Goal: Task Accomplishment & Management: Manage account settings

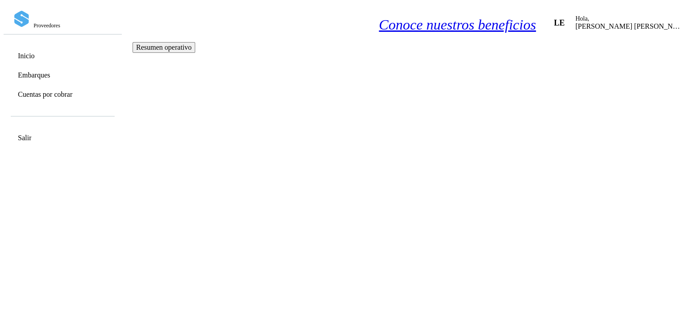
click at [60, 97] on link "Cuentas por cobrar" at bounding box center [45, 94] width 55 height 9
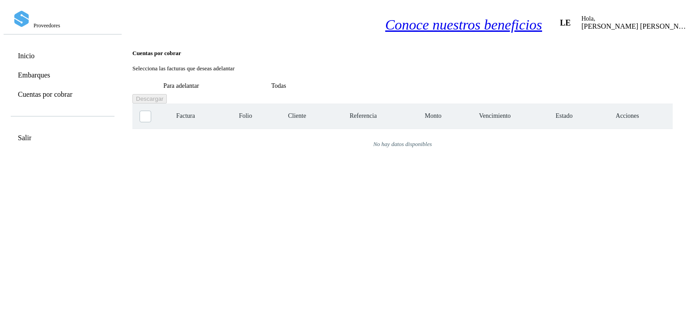
click at [612, 244] on div "Selecciona todas las facturas disponibles para adelanto Factura Folio Cliente R…" at bounding box center [402, 221] width 541 height 237
click at [26, 51] on link "Inicio" at bounding box center [26, 55] width 17 height 9
click at [29, 51] on link "Inicio" at bounding box center [26, 55] width 17 height 9
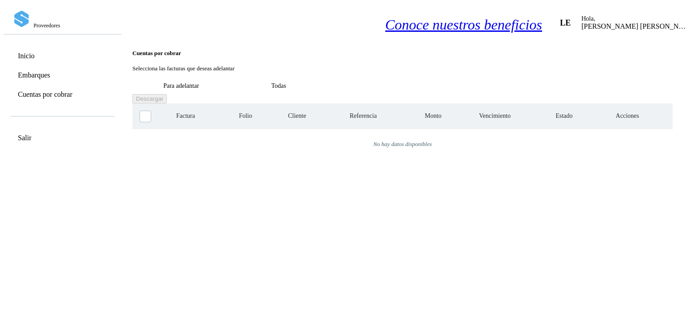
click at [34, 55] on link "Inicio" at bounding box center [26, 55] width 17 height 9
click at [582, 22] on p "[PERSON_NAME] [PERSON_NAME]" at bounding box center [635, 26] width 107 height 8
click at [560, 23] on span "LE" at bounding box center [565, 23] width 11 height 0
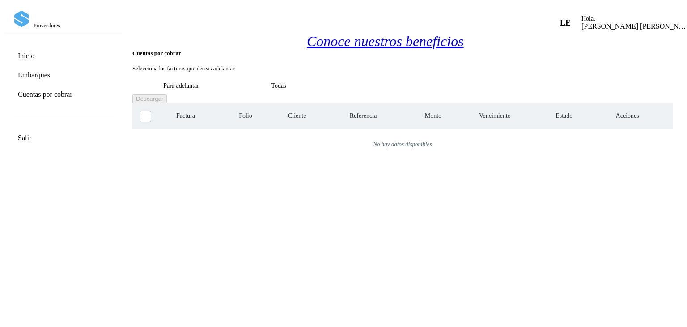
click at [493, 17] on icon "Conoce nuestros beneficios" at bounding box center [463, 25] width 157 height 17
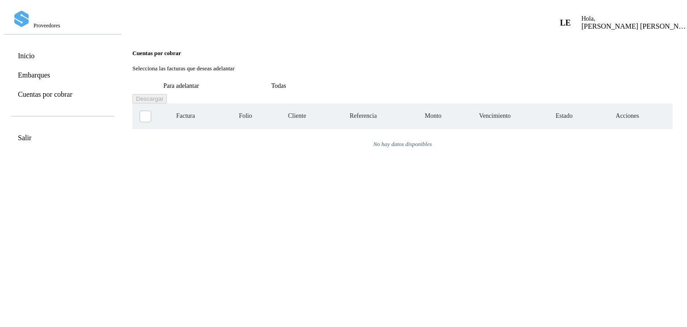
click at [51, 303] on button at bounding box center [58, 305] width 15 height 15
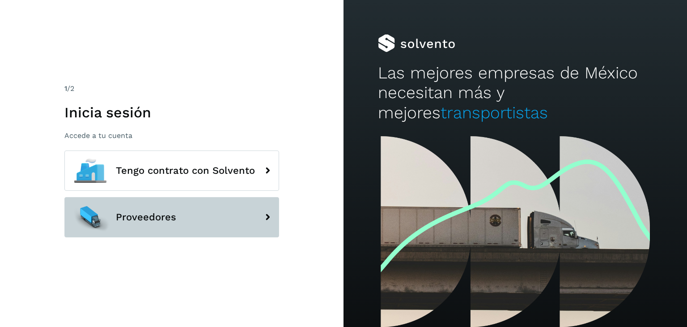
click at [268, 219] on icon at bounding box center [268, 217] width 18 height 18
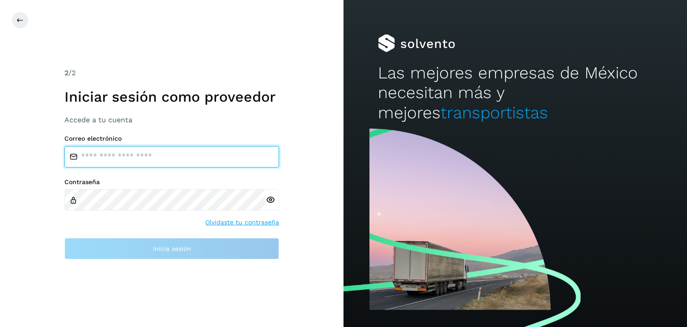
click at [179, 162] on input "email" at bounding box center [171, 156] width 215 height 21
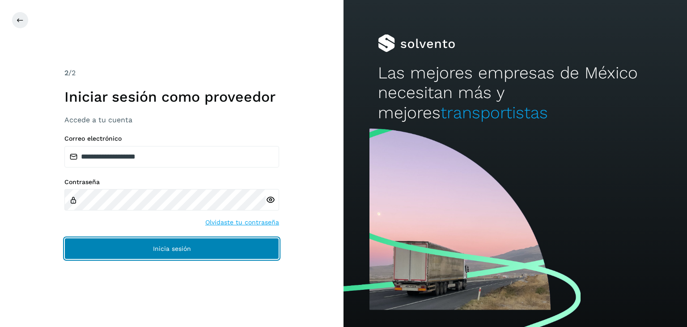
click at [186, 249] on span "Inicia sesión" at bounding box center [172, 248] width 38 height 6
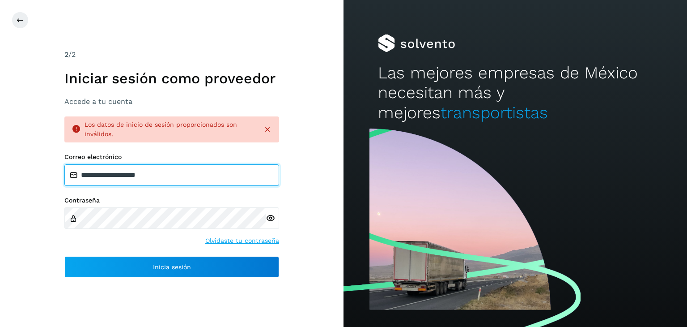
click at [172, 180] on input "**********" at bounding box center [171, 174] width 215 height 21
drag, startPoint x: 172, startPoint y: 180, endPoint x: 55, endPoint y: 179, distance: 117.3
click at [55, 179] on div "**********" at bounding box center [172, 163] width 344 height 327
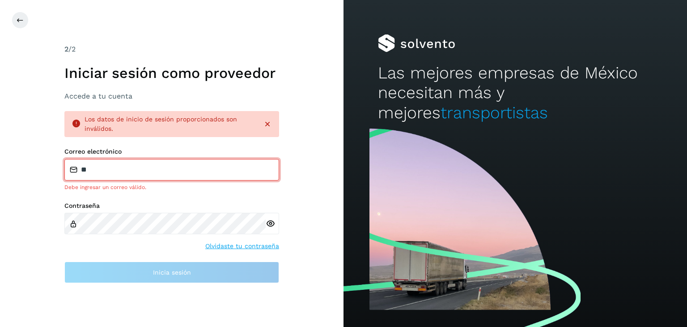
click at [273, 219] on icon at bounding box center [270, 223] width 9 height 9
click at [100, 171] on input "**" at bounding box center [171, 169] width 215 height 21
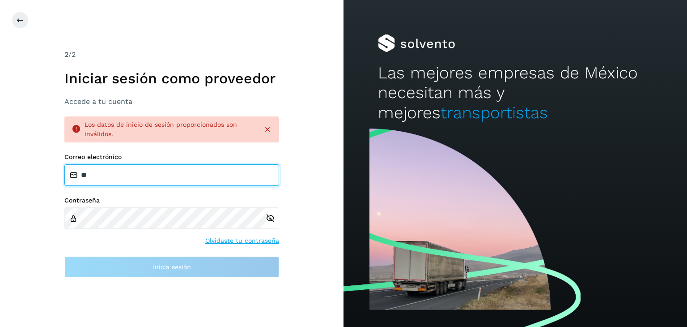
type input "**********"
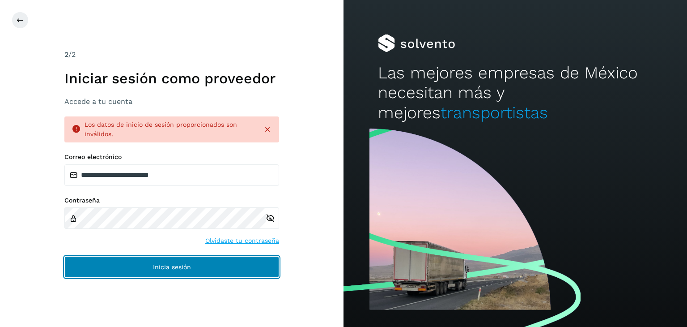
click at [152, 269] on button "Inicia sesión" at bounding box center [171, 266] width 215 height 21
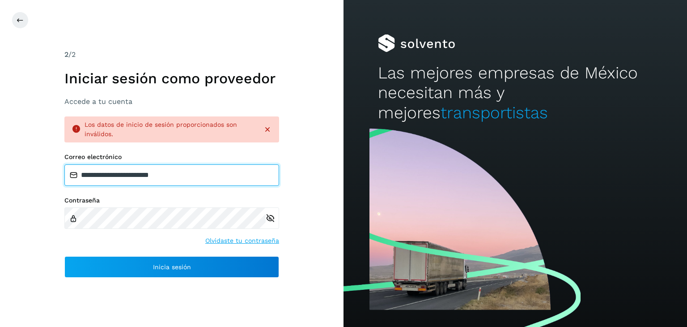
drag, startPoint x: 199, startPoint y: 174, endPoint x: 183, endPoint y: 178, distance: 16.5
click at [183, 178] on input "**********" at bounding box center [171, 174] width 215 height 21
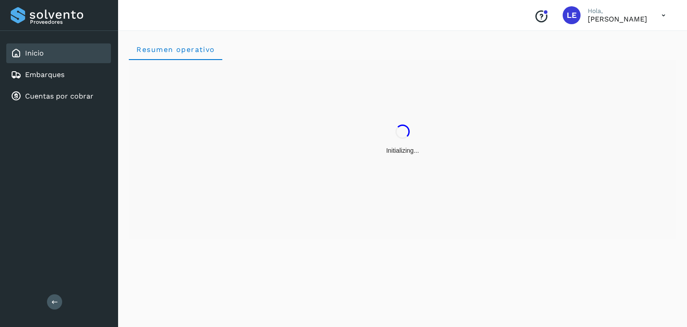
click at [534, 17] on icon "Conoce nuestros beneficios" at bounding box center [541, 16] width 14 height 14
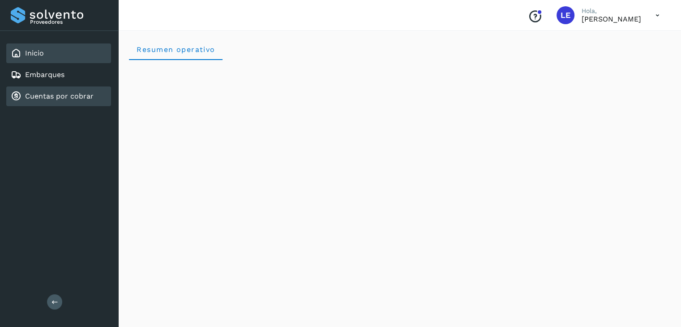
click at [53, 86] on div "Cuentas por cobrar" at bounding box center [58, 96] width 105 height 20
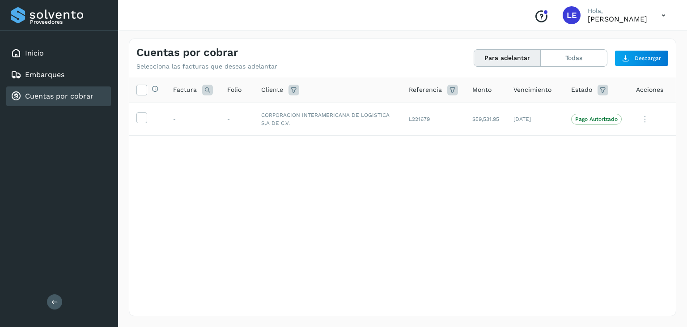
click at [54, 95] on link "Cuentas por cobrar" at bounding box center [59, 96] width 68 height 9
click at [602, 119] on p "Pago Autorizado" at bounding box center [597, 119] width 43 height 6
click at [38, 74] on link "Embarques" at bounding box center [44, 74] width 39 height 9
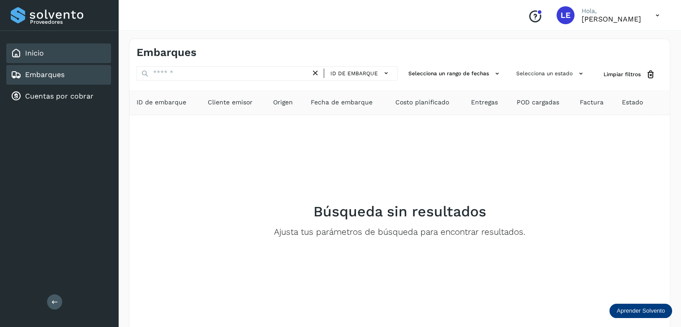
click at [30, 52] on link "Inicio" at bounding box center [34, 53] width 19 height 9
